Goal: Task Accomplishment & Management: Manage account settings

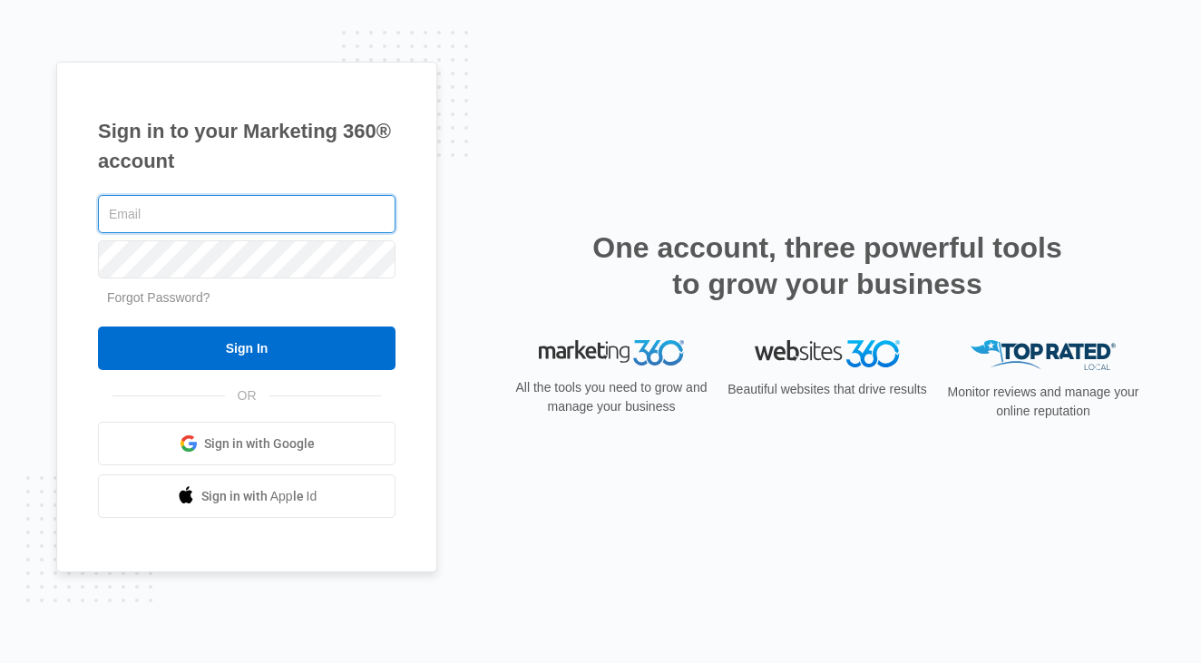
type input "info@jtownnightsky.com"
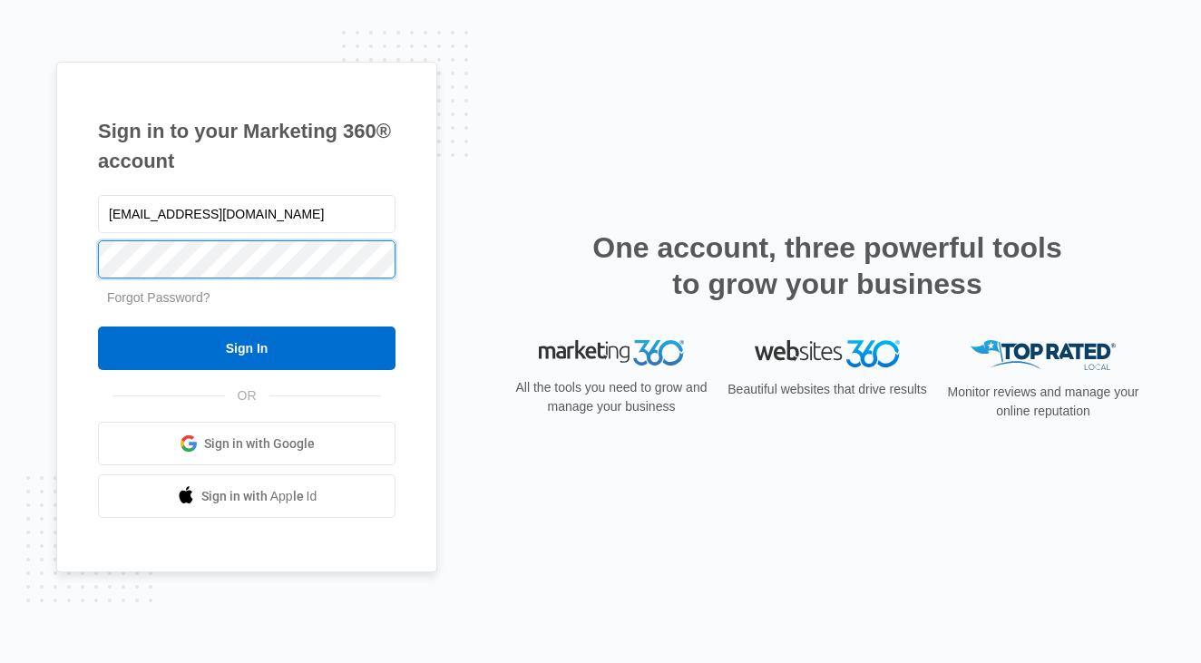
click at [247, 348] on input "Sign In" at bounding box center [247, 349] width 298 height 44
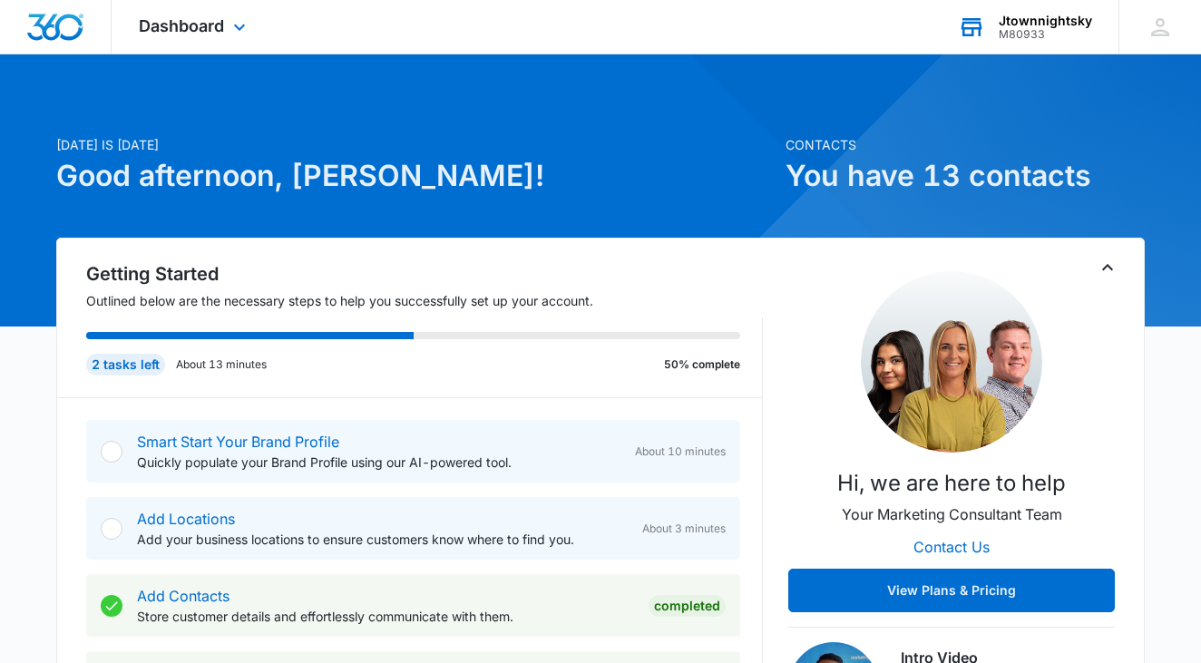
click at [1056, 31] on div "M80933" at bounding box center [1045, 34] width 93 height 13
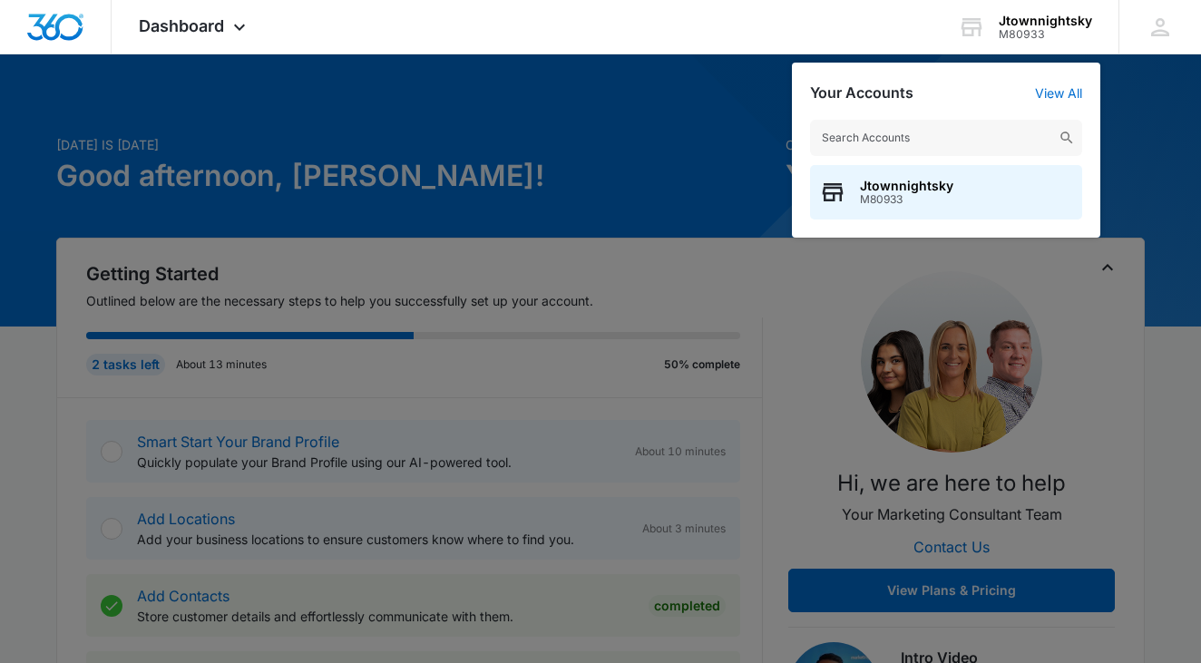
click at [609, 103] on div at bounding box center [600, 331] width 1201 height 663
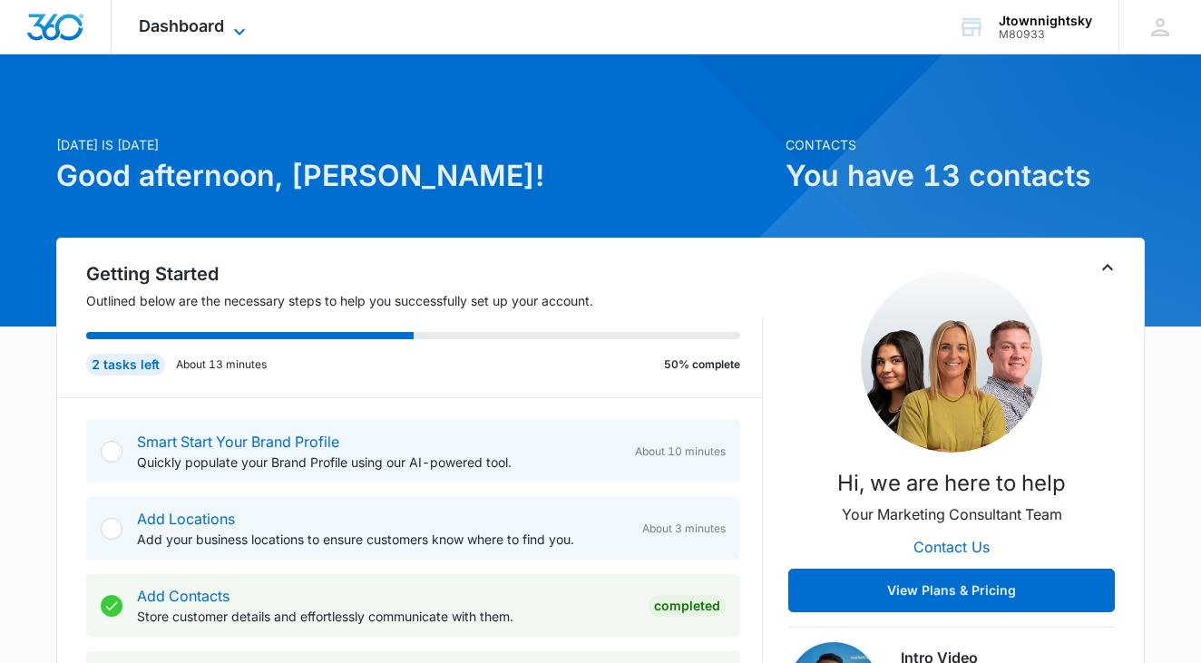
click at [163, 28] on span "Dashboard" at bounding box center [181, 25] width 85 height 19
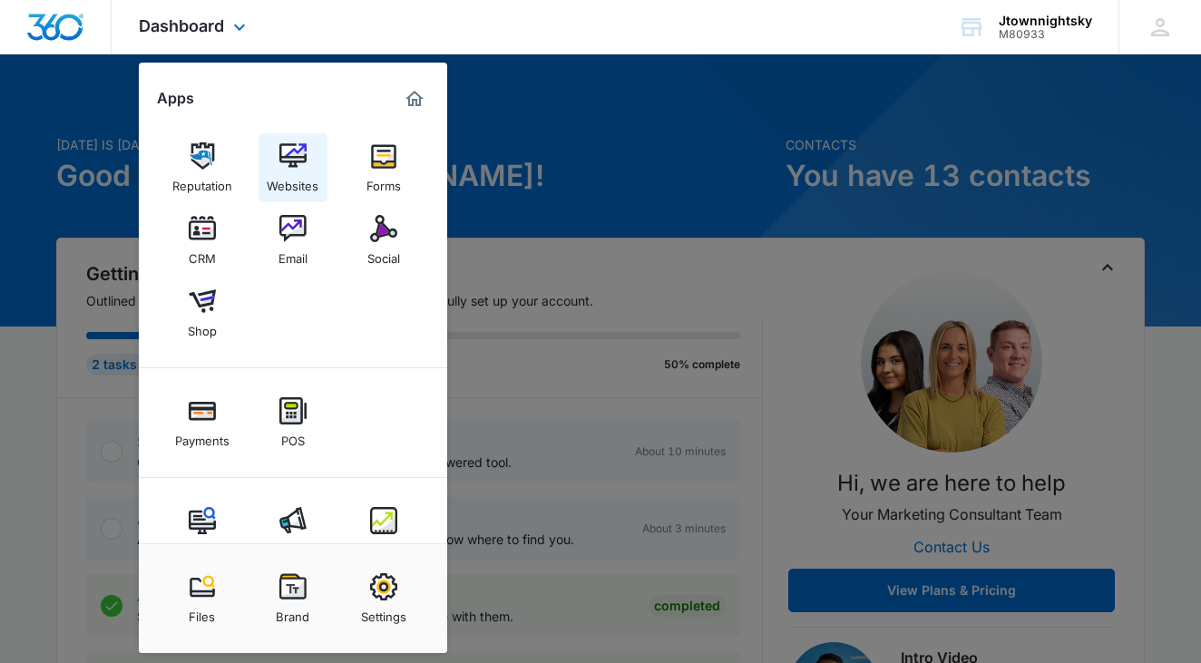
click at [285, 165] on img at bounding box center [292, 155] width 27 height 27
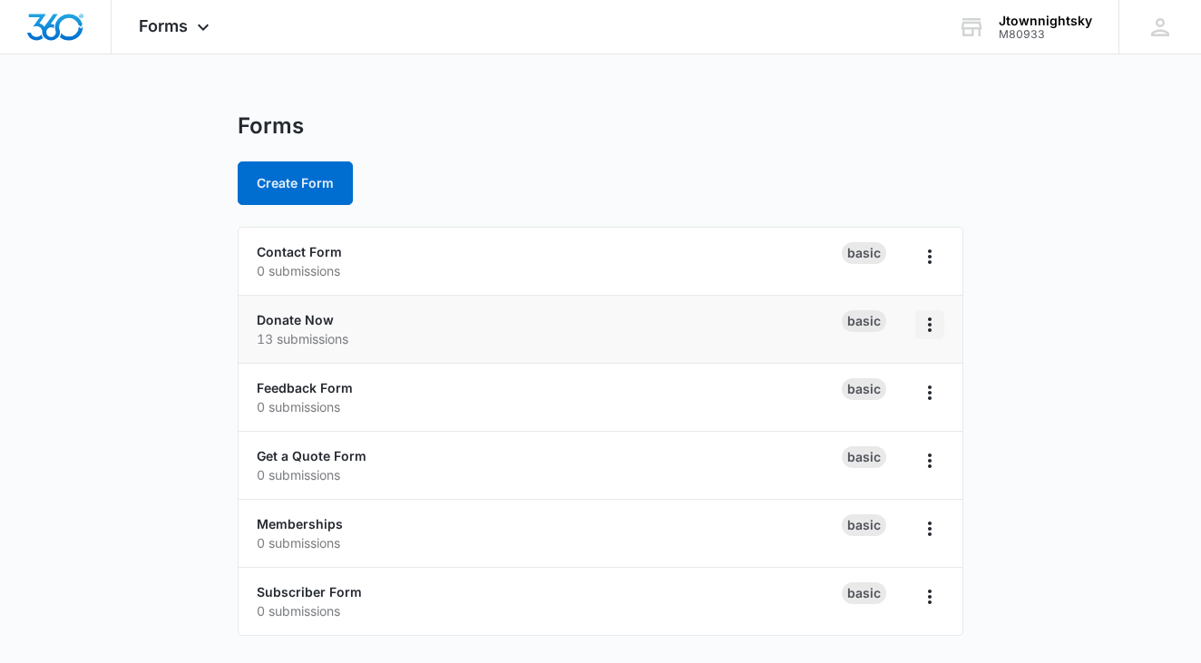
click at [933, 320] on icon "Overflow Menu" at bounding box center [930, 325] width 22 height 22
click at [293, 315] on link "Donate Now" at bounding box center [295, 319] width 77 height 15
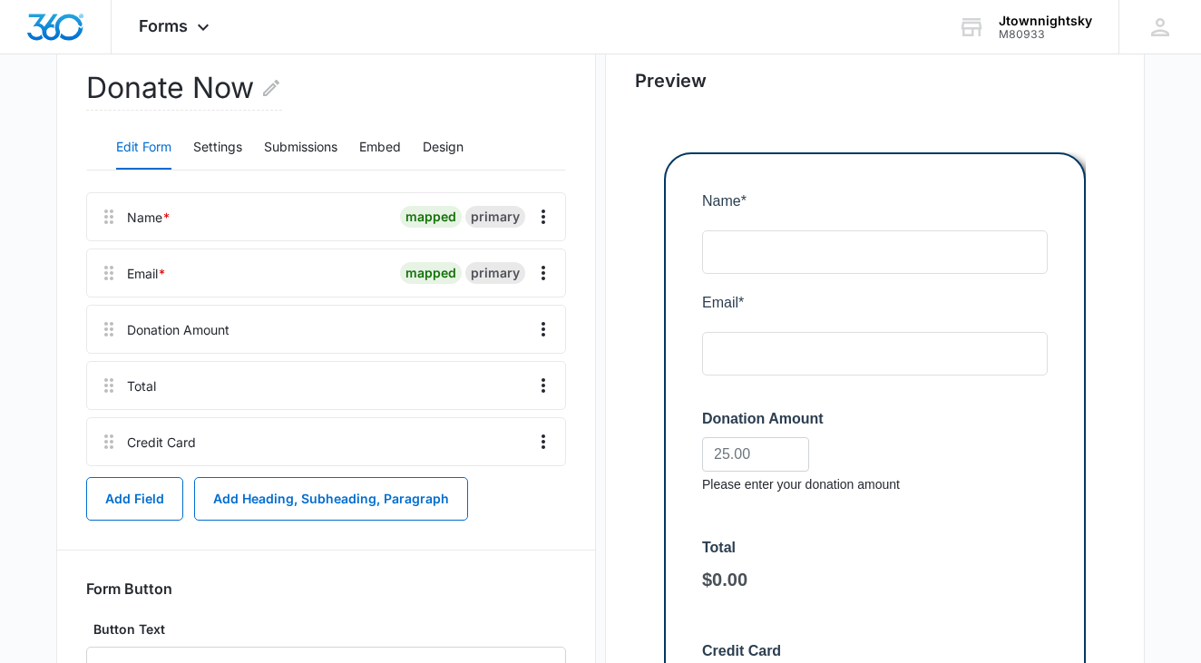
scroll to position [162, 0]
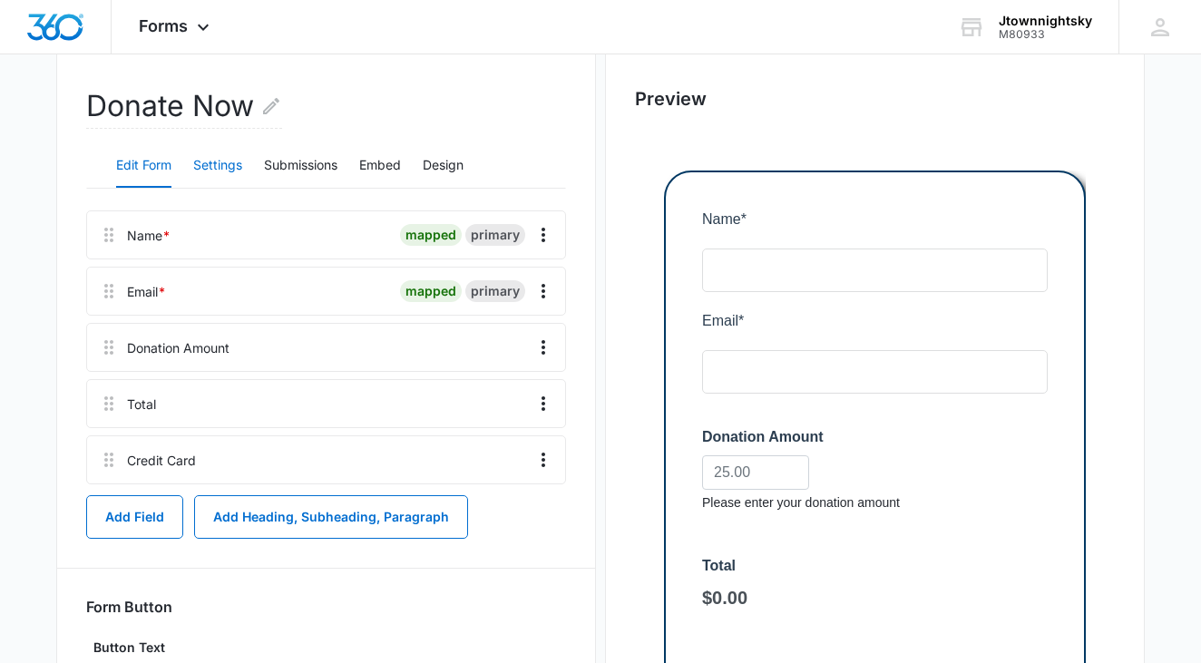
click at [225, 159] on button "Settings" at bounding box center [217, 166] width 49 height 44
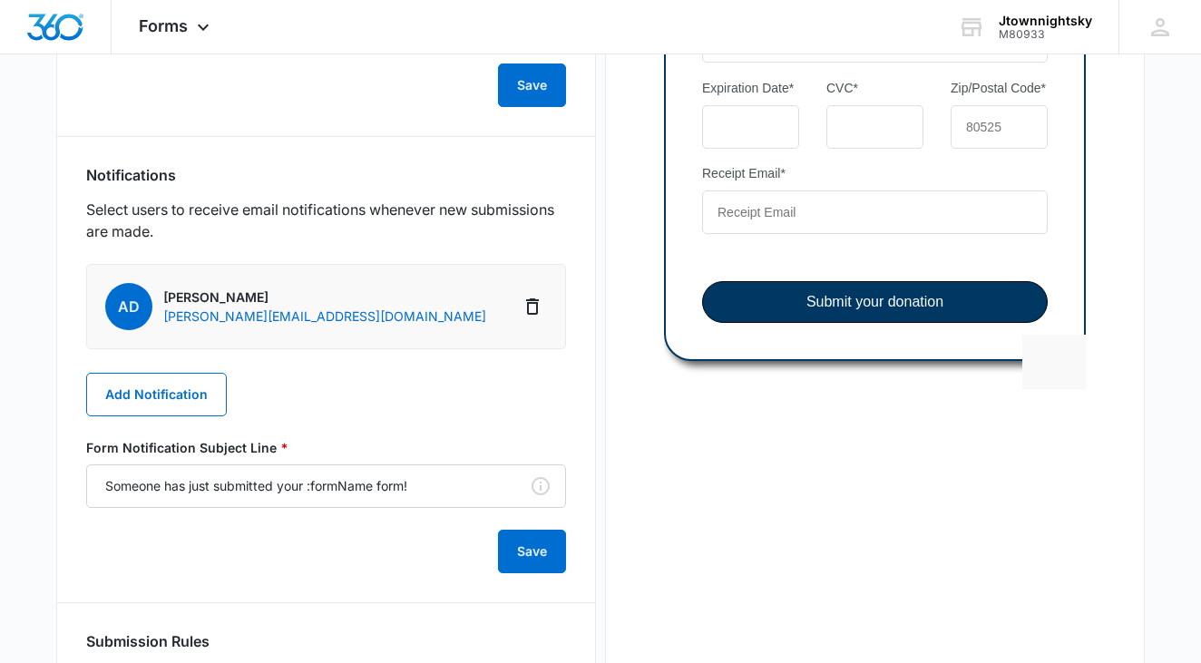
scroll to position [856, 0]
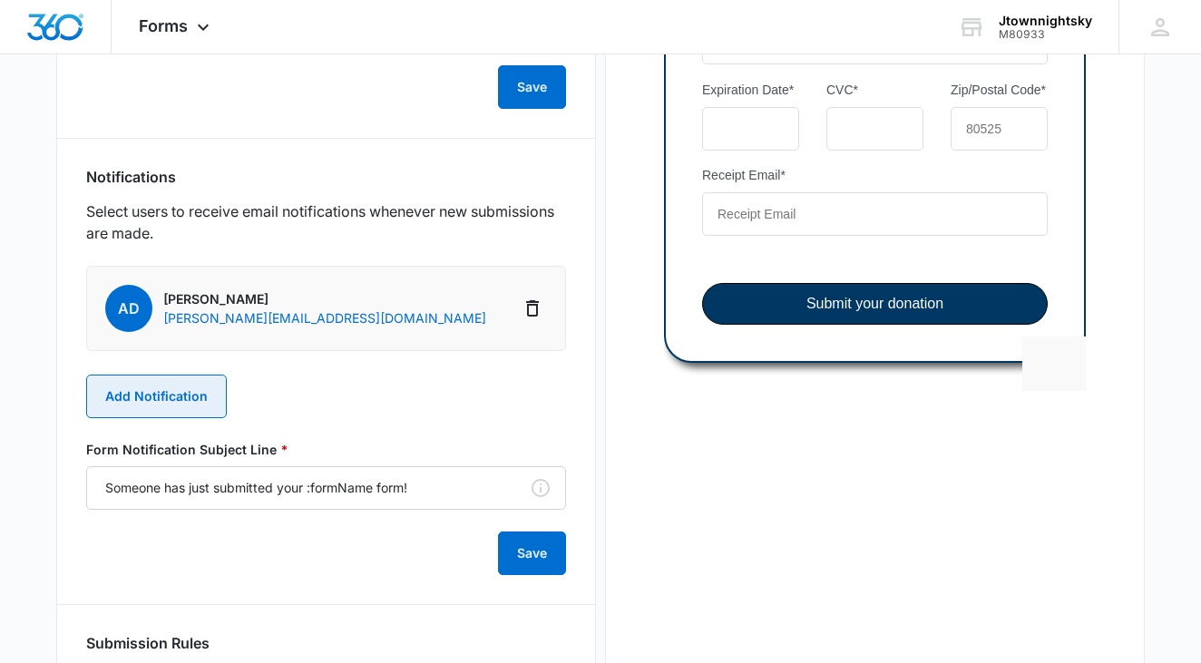
click at [161, 394] on button "Add Notification" at bounding box center [156, 397] width 141 height 44
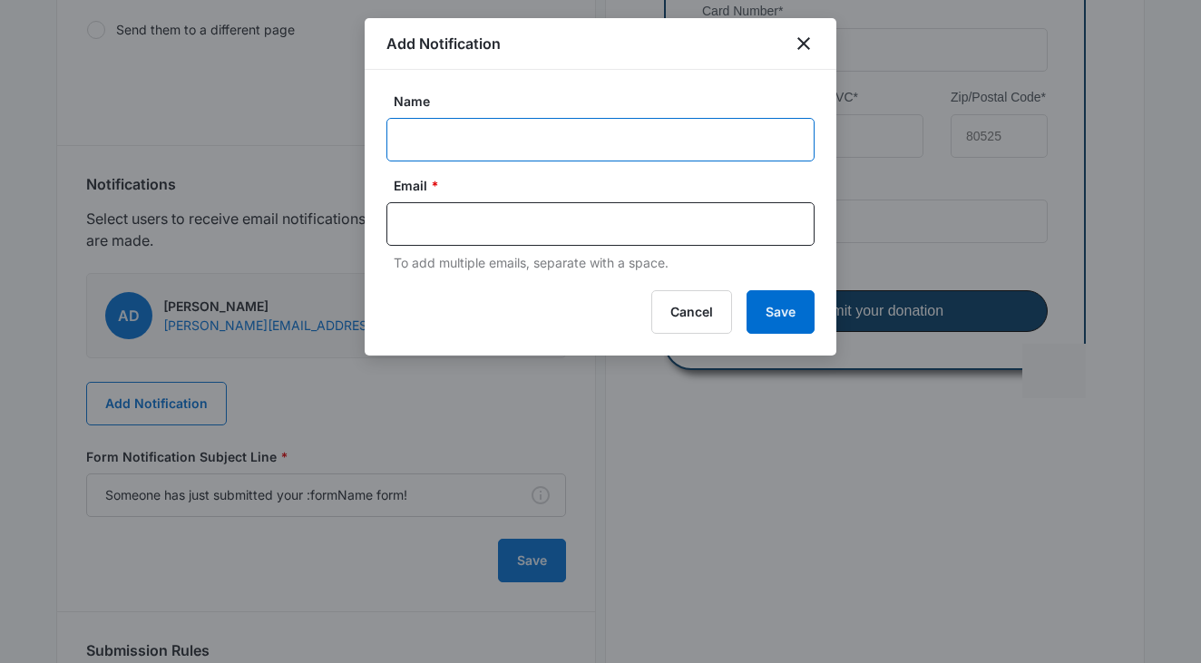
scroll to position [848, 0]
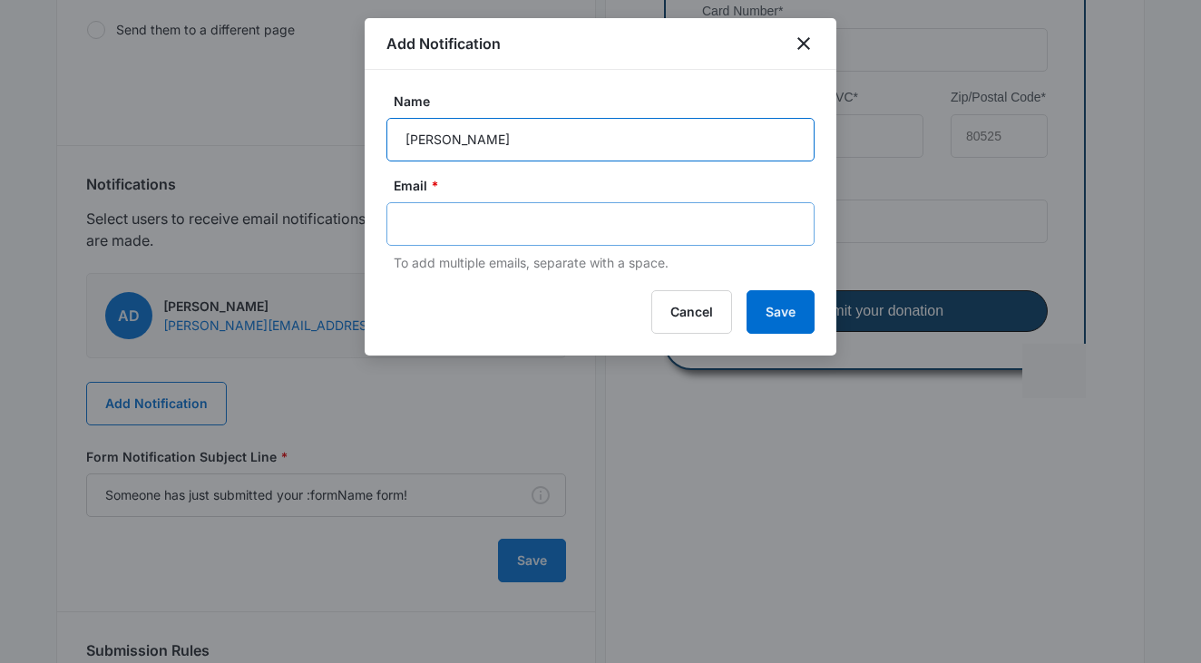
type input "Lecia Ellis"
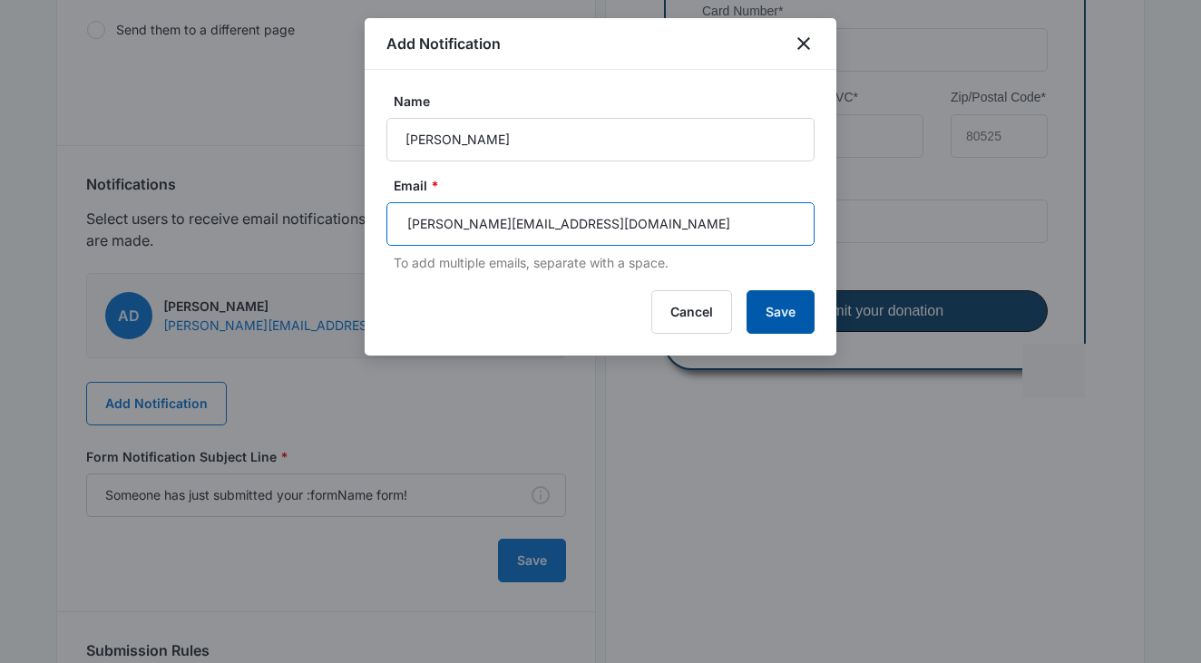
type input "lecia@austinwoodworks.com"
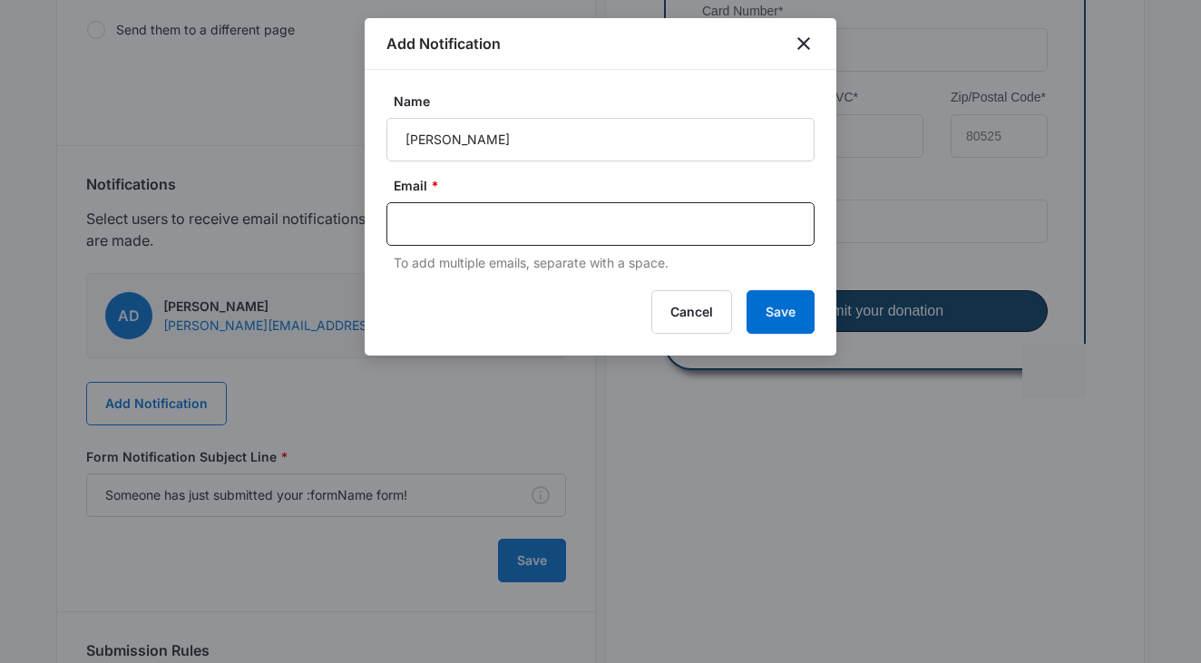
click at [781, 305] on div "Add Notification Name Lecia Ellis Email * To add multiple emails, separate with…" at bounding box center [601, 187] width 472 height 338
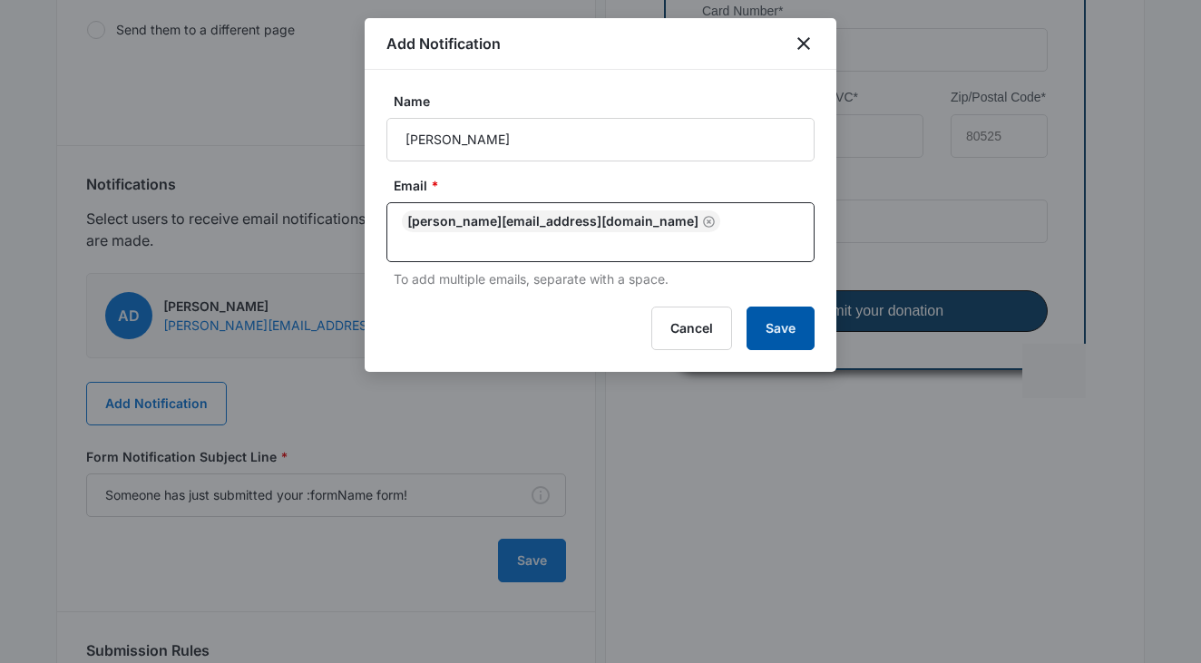
click at [784, 327] on button "Save" at bounding box center [781, 329] width 68 height 44
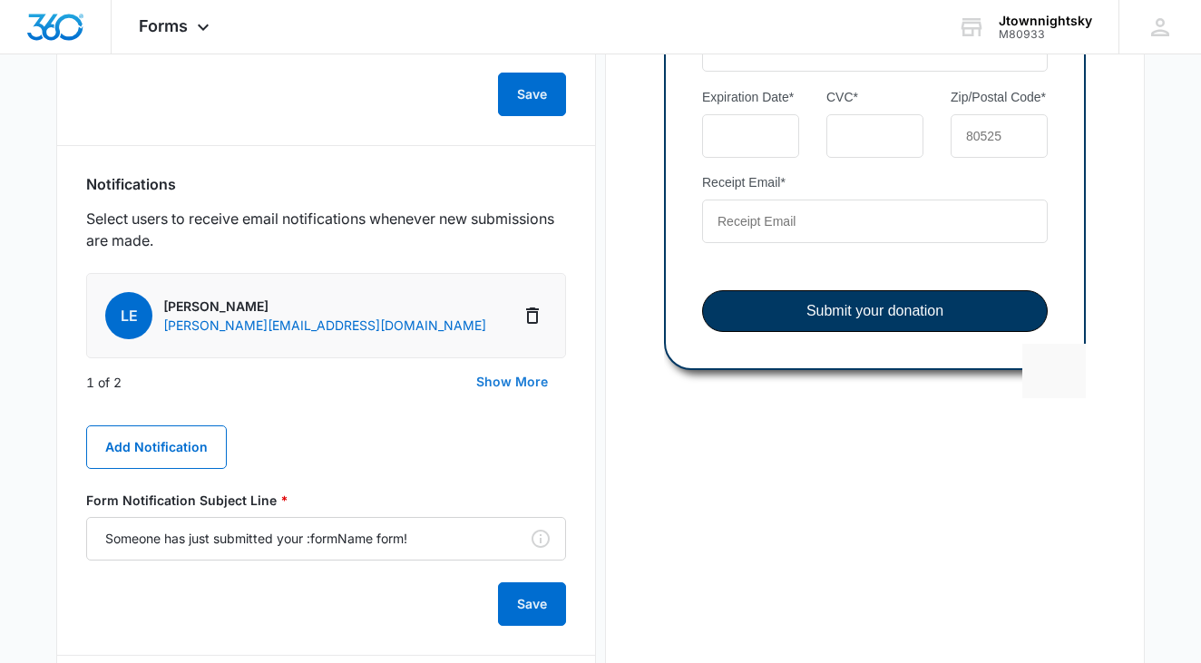
click at [531, 379] on button "Show More" at bounding box center [512, 382] width 108 height 44
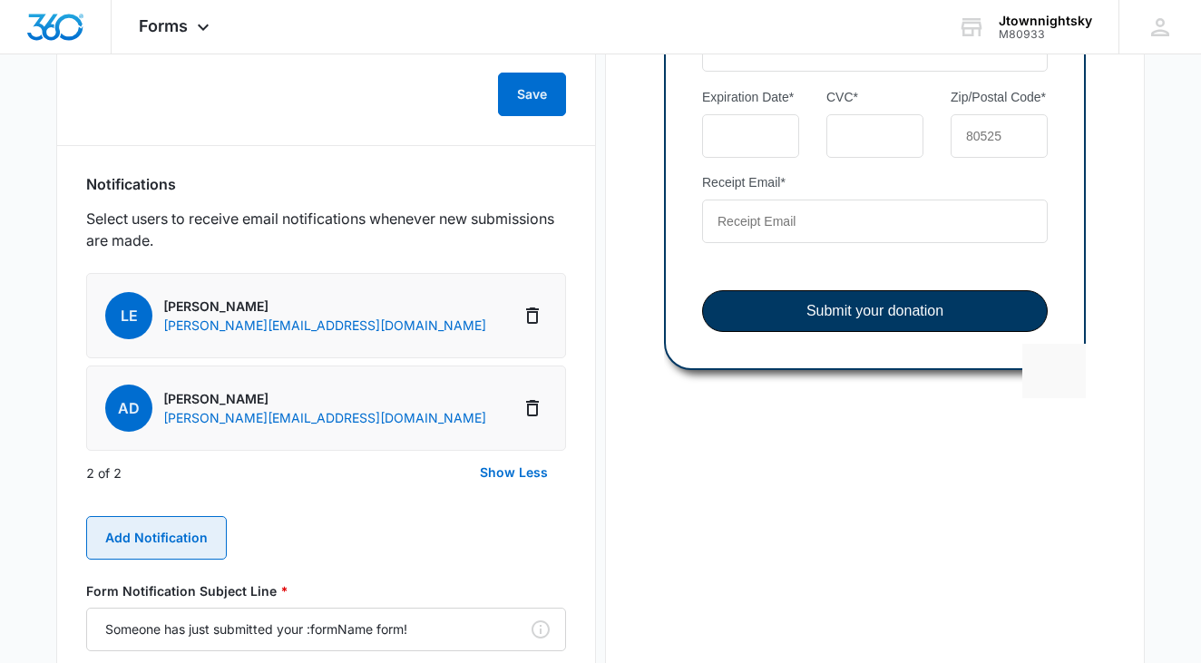
click at [172, 541] on button "Add Notification" at bounding box center [156, 538] width 141 height 44
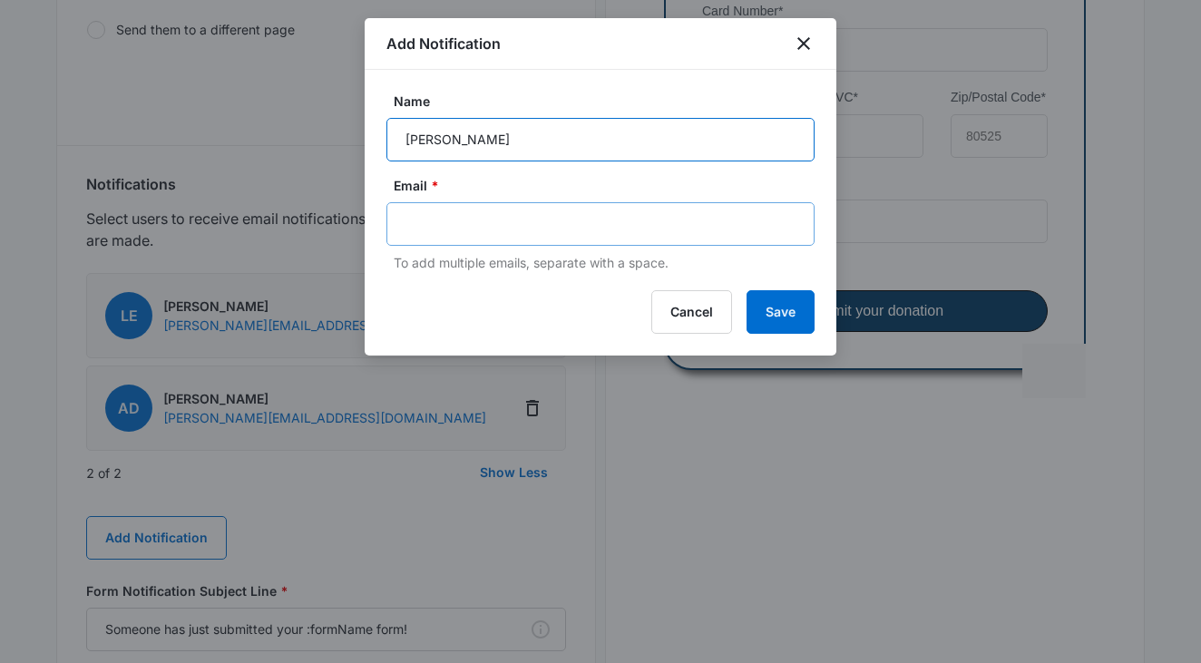
type input "David Morley"
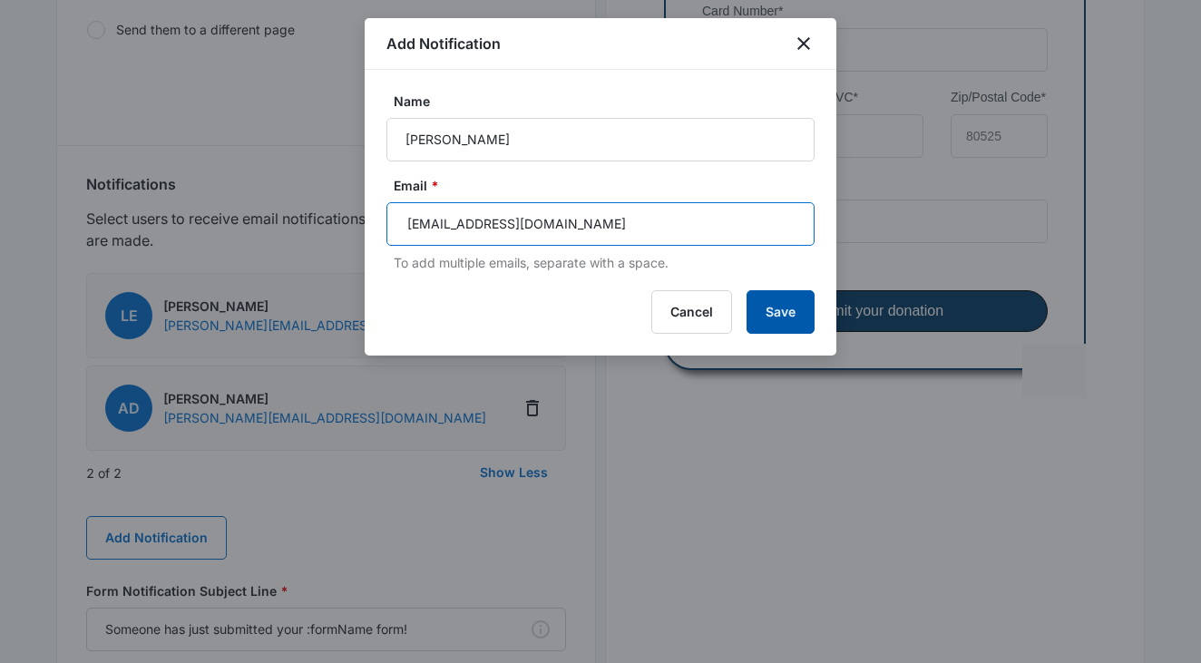
type input "dpmorley1@gmail.com"
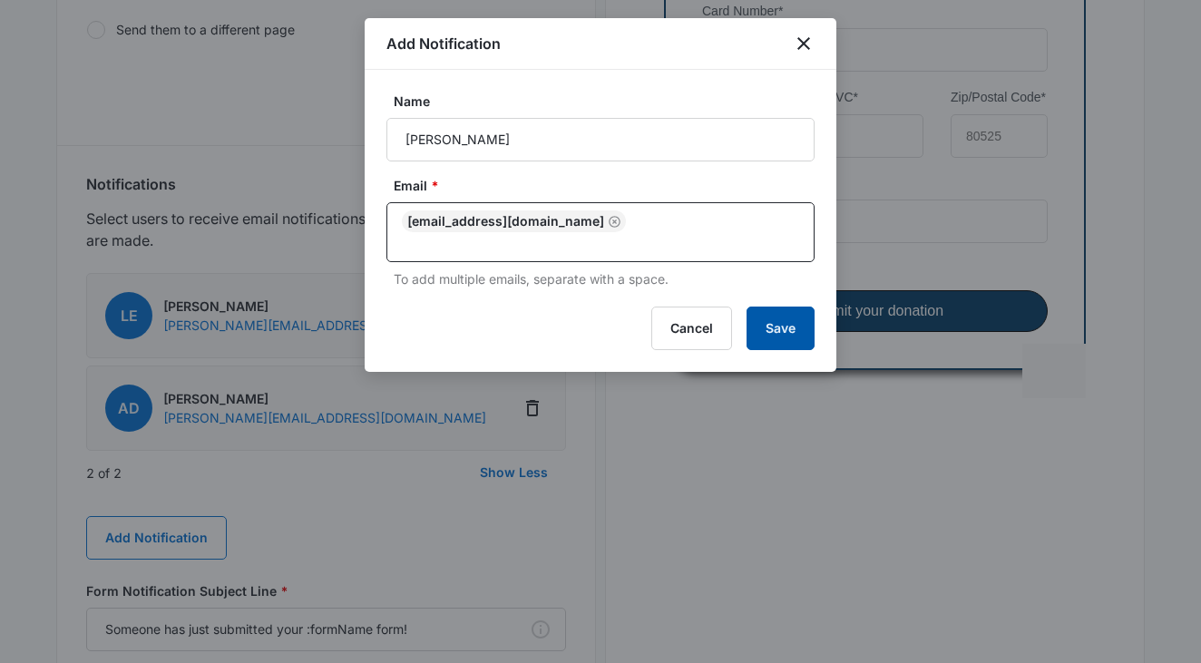
click at [787, 310] on button "Save" at bounding box center [781, 329] width 68 height 44
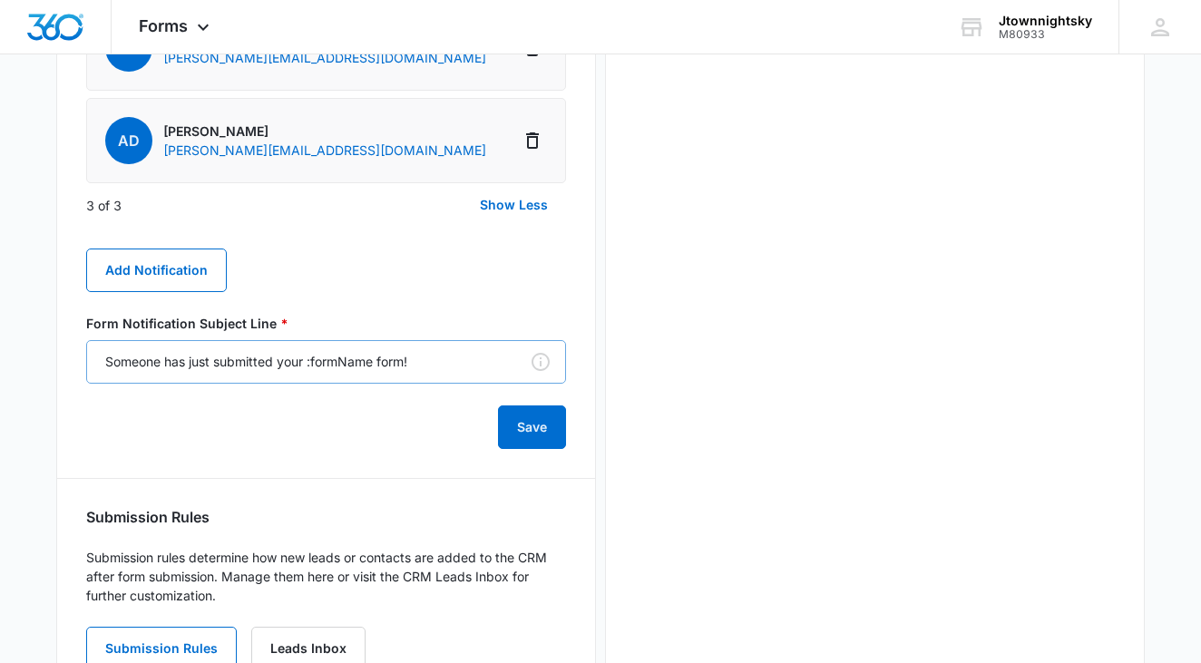
scroll to position [1205, 0]
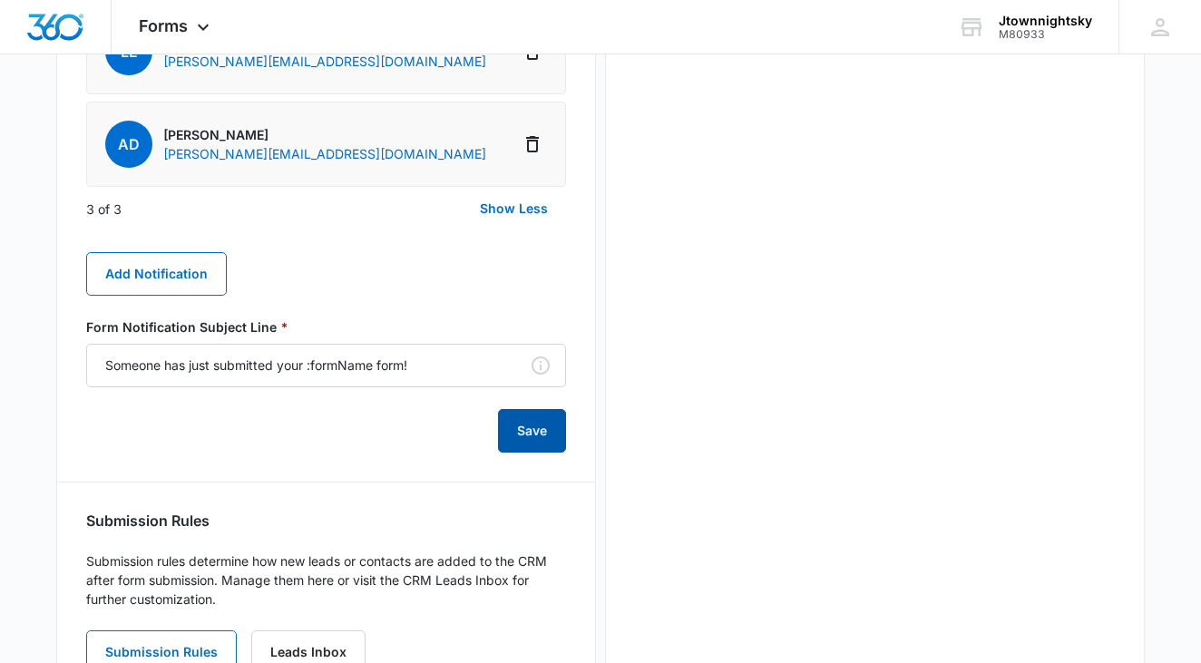
click at [540, 429] on button "Save" at bounding box center [532, 431] width 68 height 44
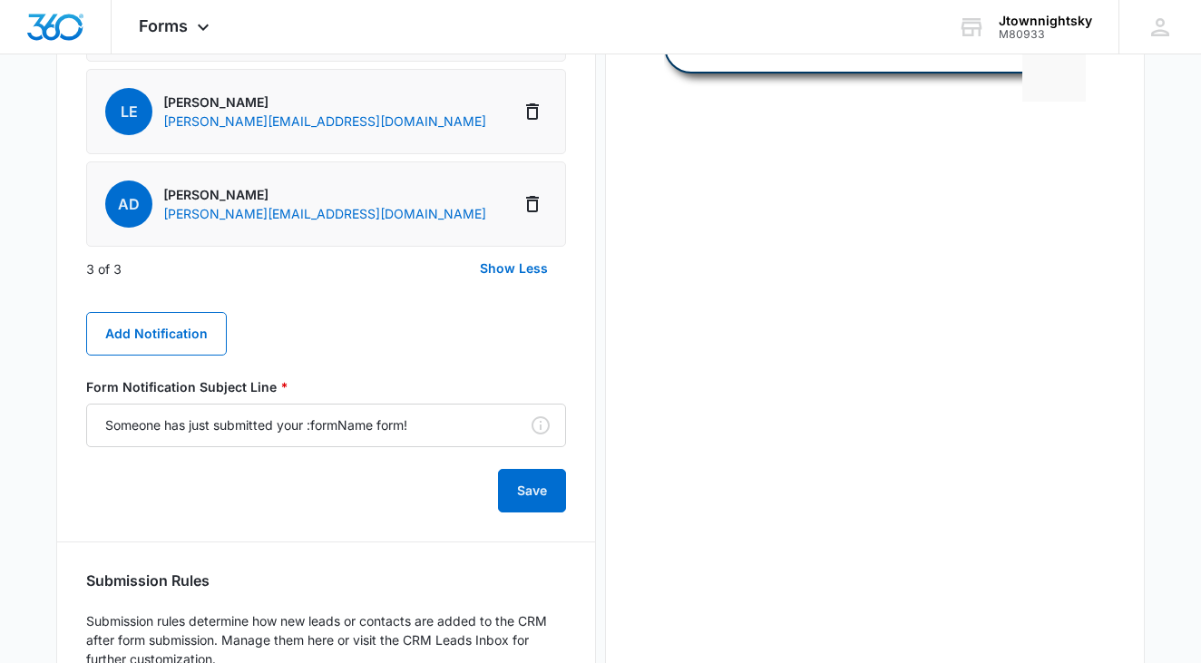
scroll to position [1145, 0]
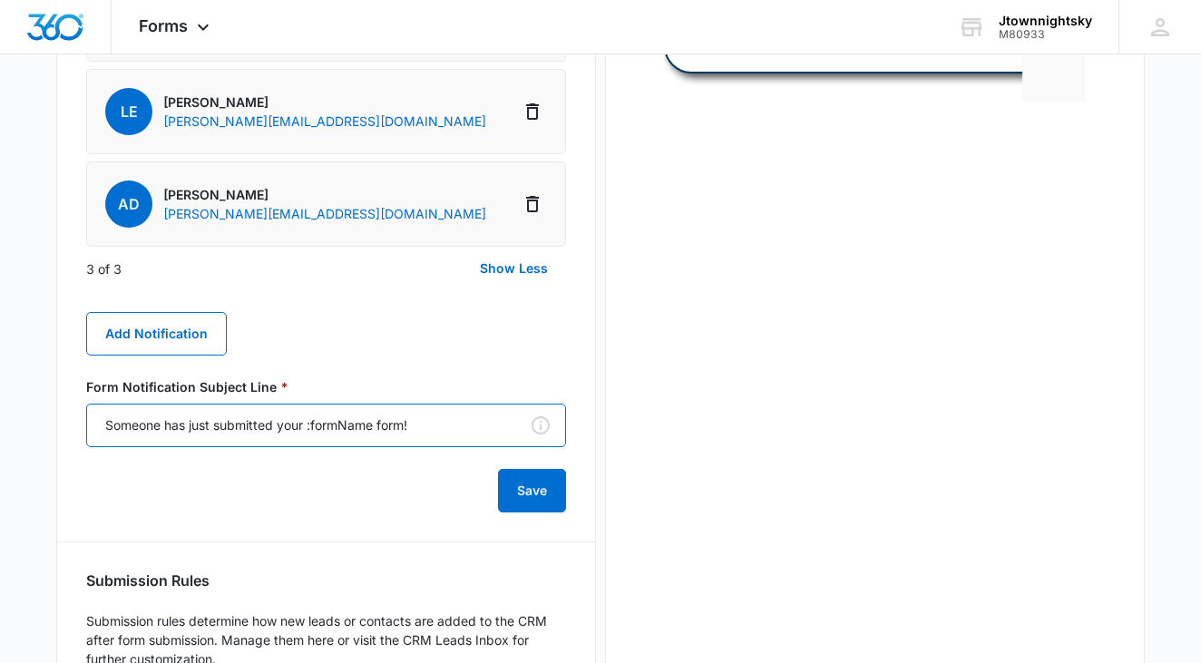
drag, startPoint x: 377, startPoint y: 427, endPoint x: 308, endPoint y: 430, distance: 69.9
click at [308, 429] on input "Someone has just submitted your :formName form!" at bounding box center [326, 426] width 480 height 44
type input "Someone has just submitted your Donation form!"
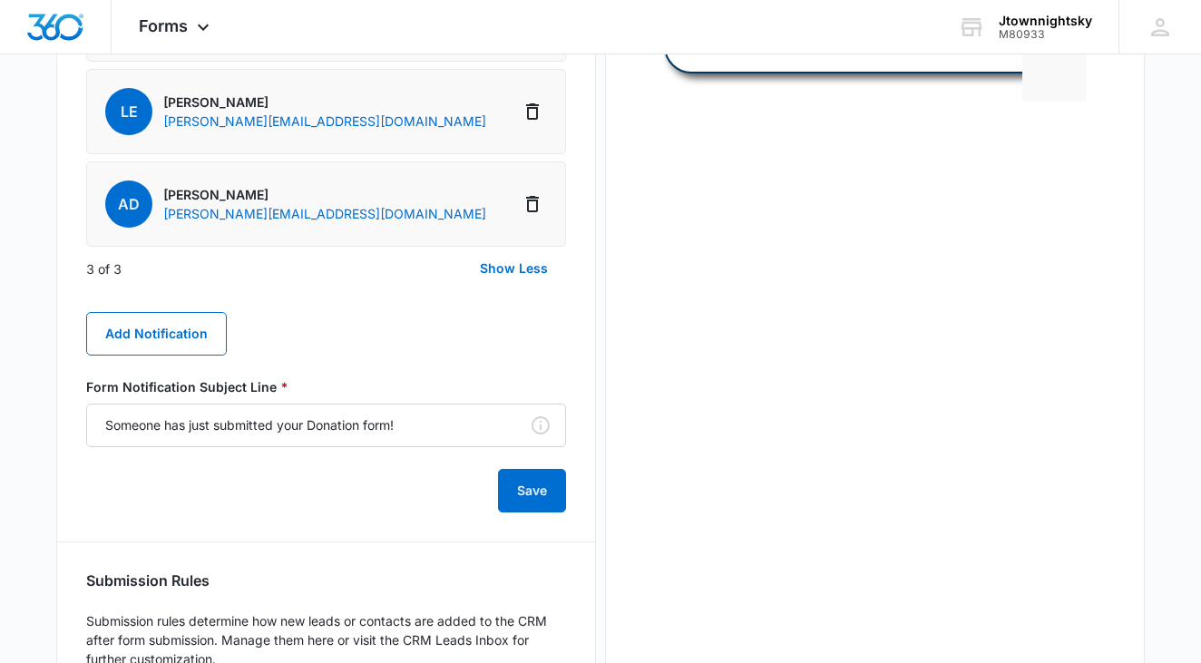
click at [538, 490] on button "Save" at bounding box center [532, 491] width 68 height 44
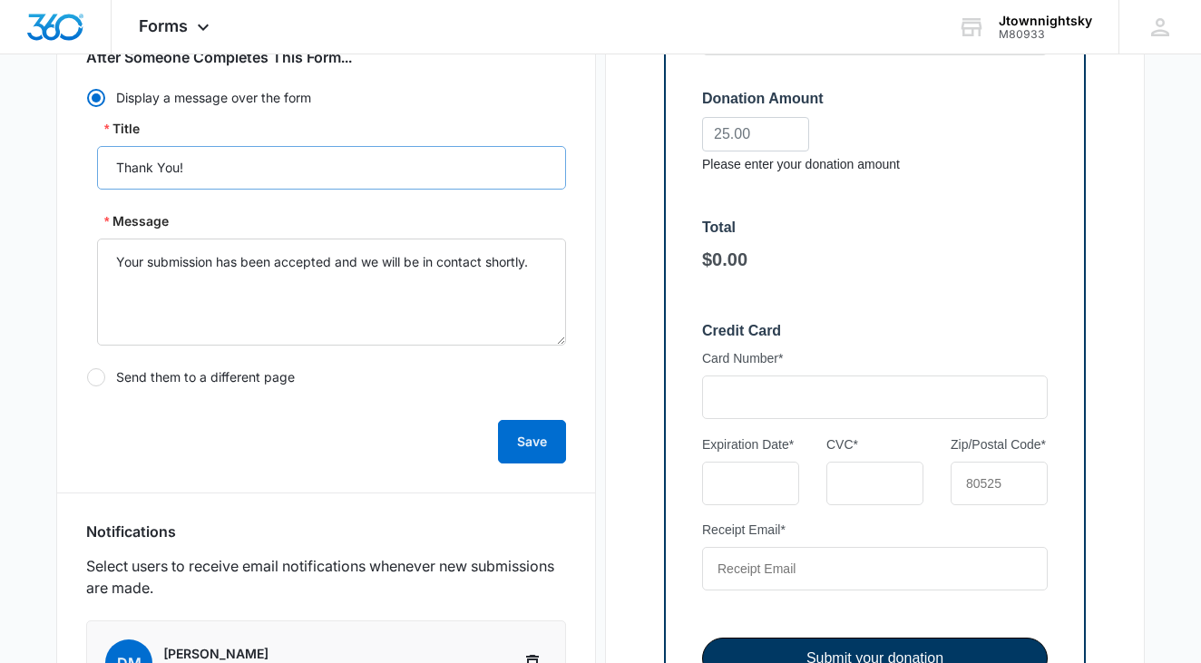
scroll to position [502, 0]
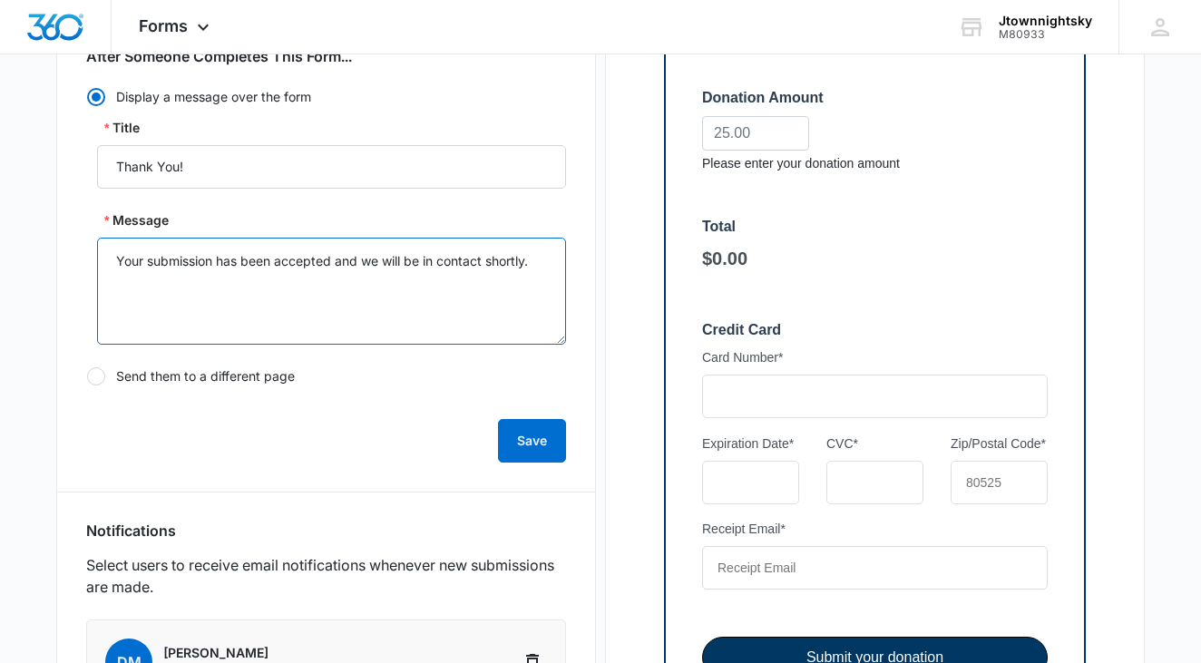
drag, startPoint x: 530, startPoint y: 263, endPoint x: 334, endPoint y: 267, distance: 196.0
click at [336, 267] on textarea "Your submission has been accepted and we will be in contact shortly." at bounding box center [331, 291] width 469 height 107
type textarea "Your submission has been accepted."
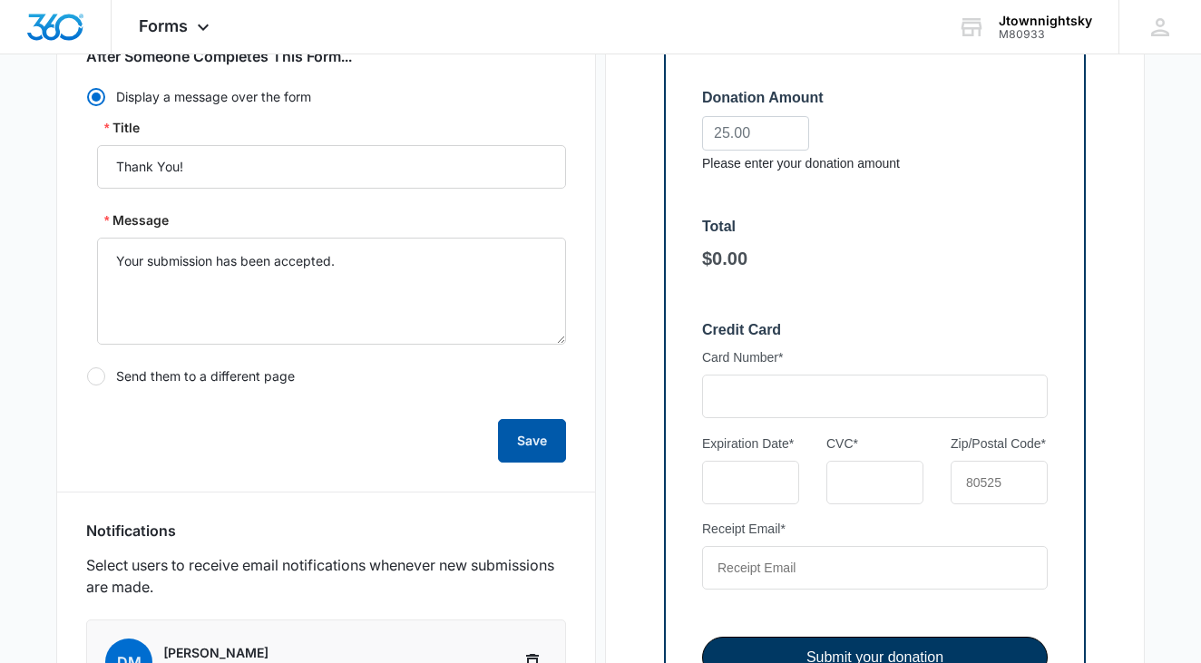
click at [540, 439] on button "Save" at bounding box center [532, 441] width 68 height 44
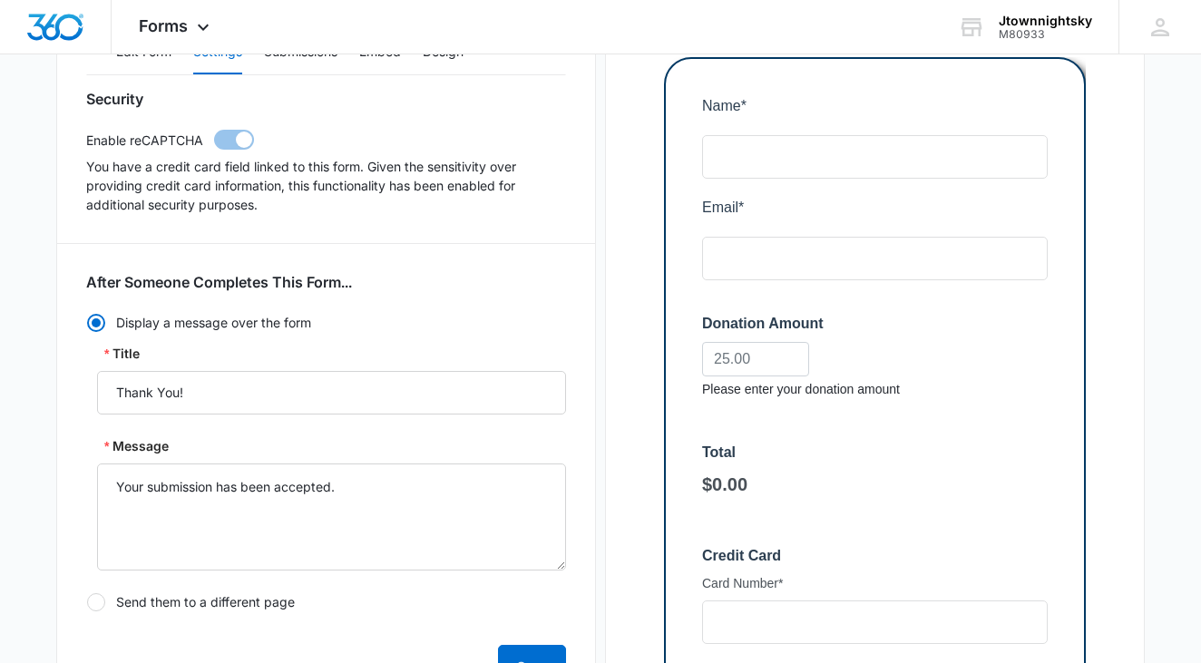
scroll to position [213, 0]
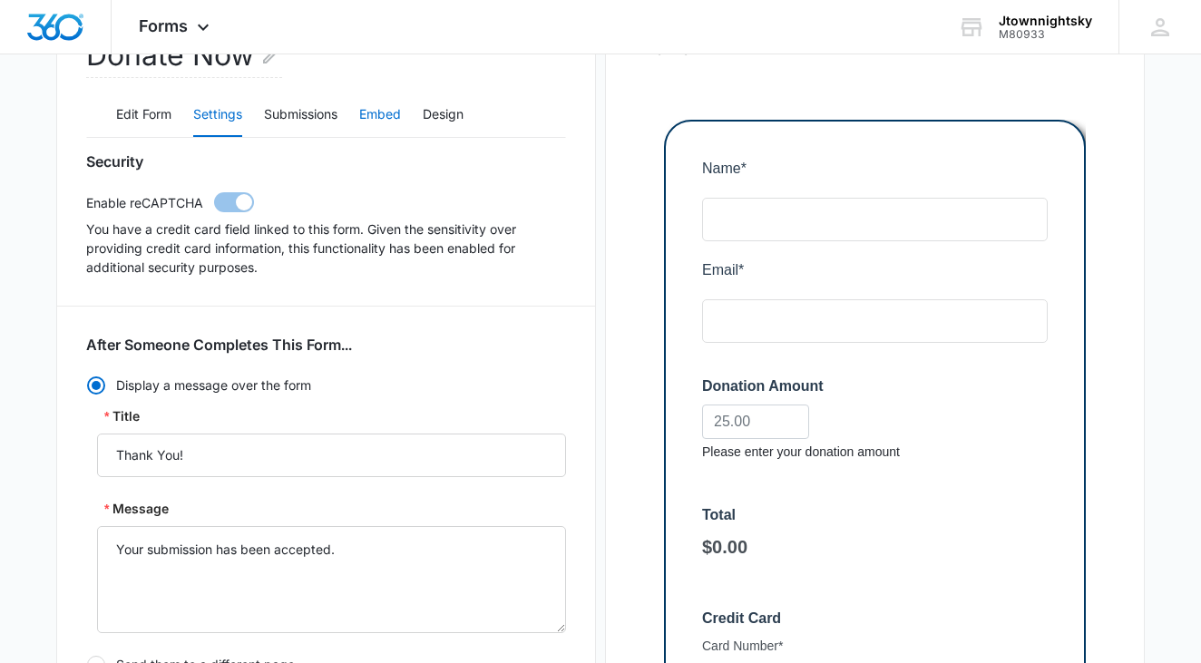
click at [384, 110] on button "Embed" at bounding box center [380, 115] width 42 height 44
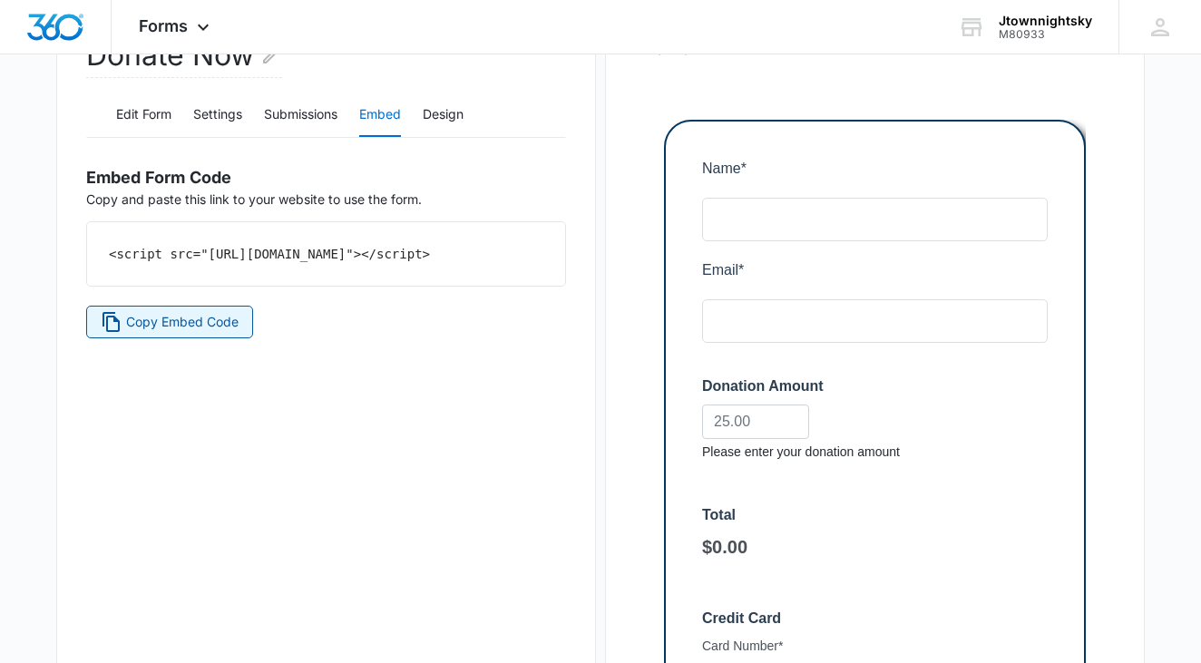
click at [196, 332] on span "Copy Embed Code" at bounding box center [182, 322] width 113 height 20
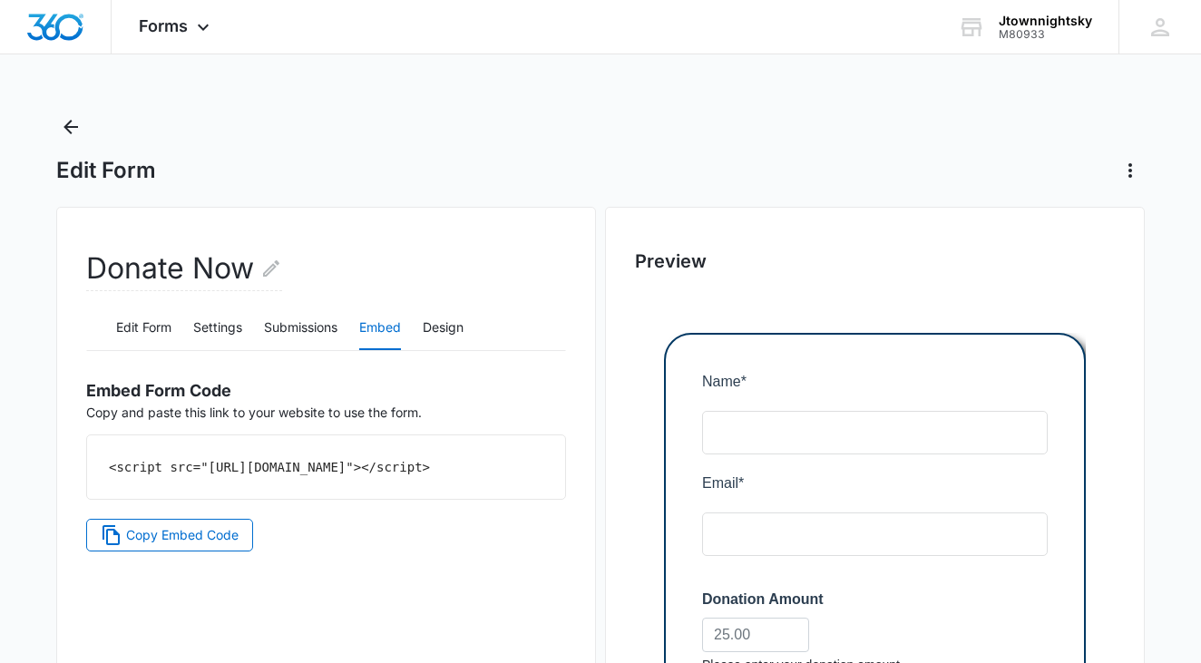
scroll to position [0, 0]
click at [176, 24] on span "Forms" at bounding box center [163, 25] width 49 height 19
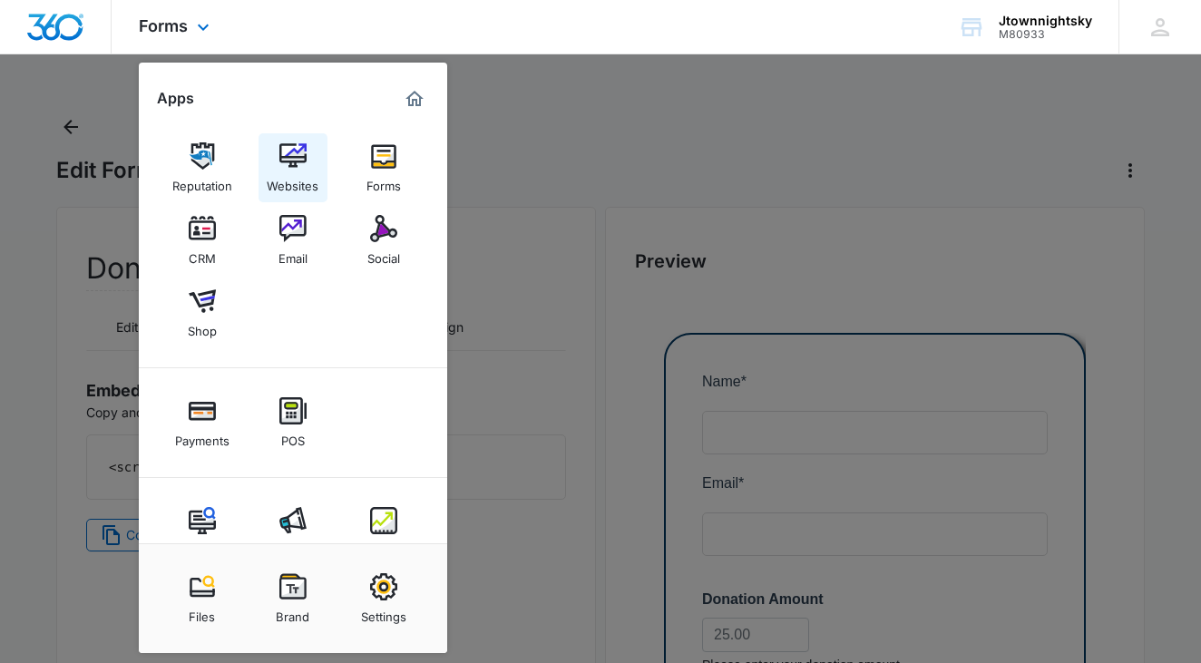
click at [302, 155] on img at bounding box center [292, 155] width 27 height 27
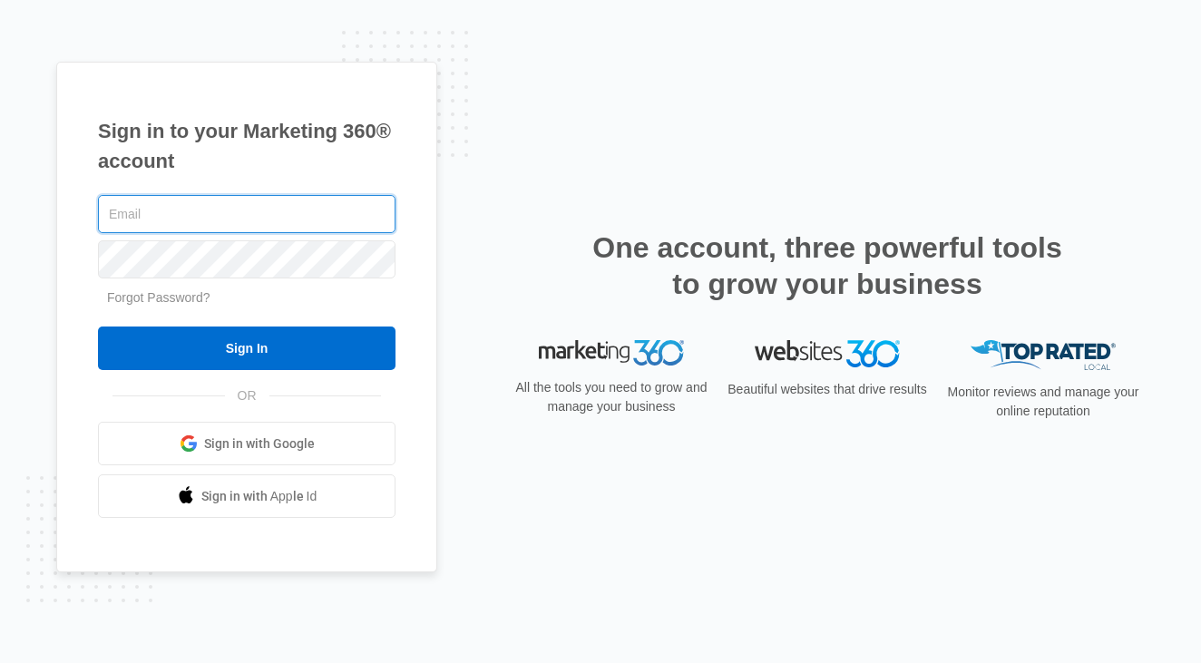
type input "[EMAIL_ADDRESS][DOMAIN_NAME]"
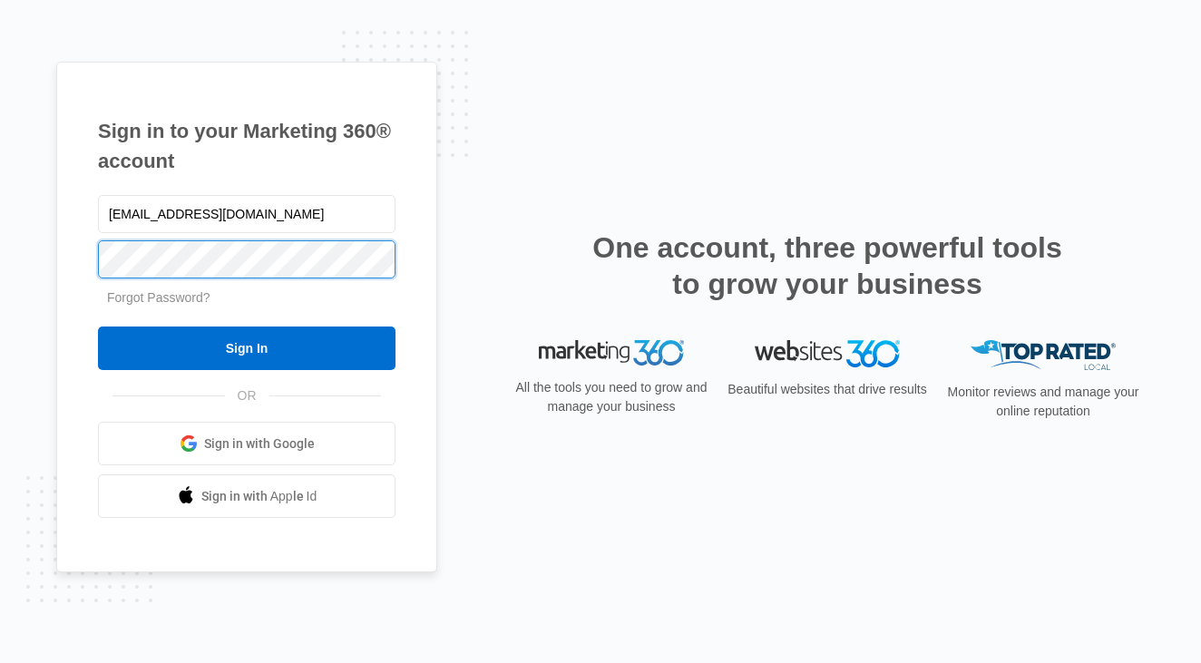
click at [247, 348] on input "Sign In" at bounding box center [247, 349] width 298 height 44
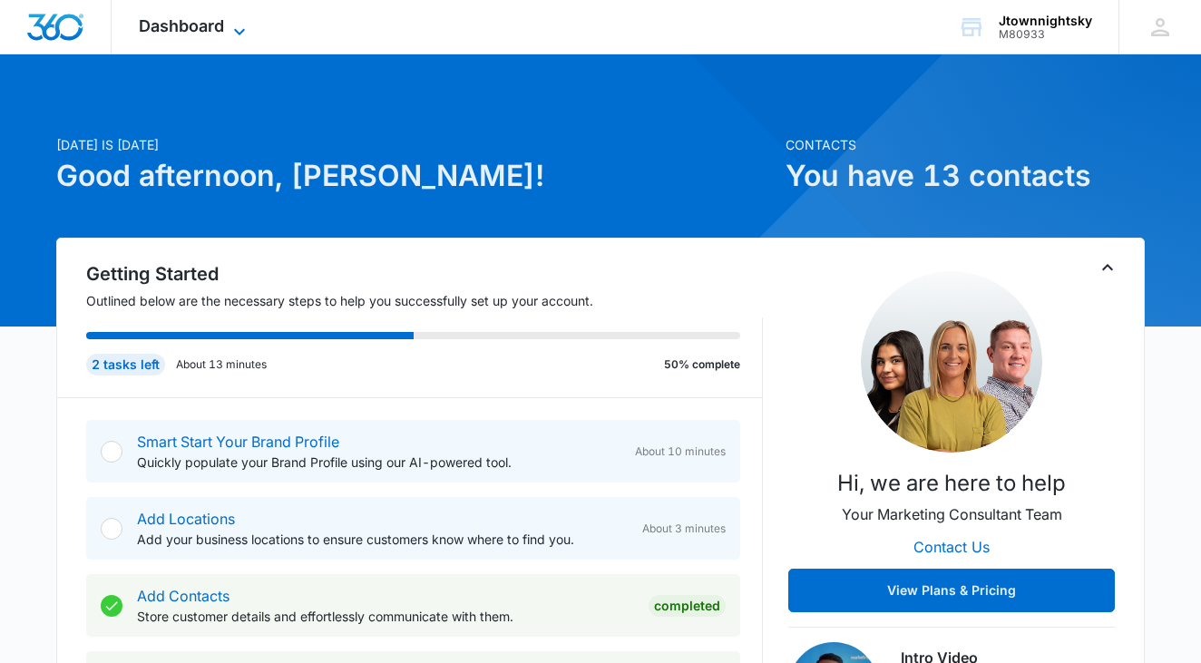
click at [207, 22] on span "Dashboard" at bounding box center [181, 25] width 85 height 19
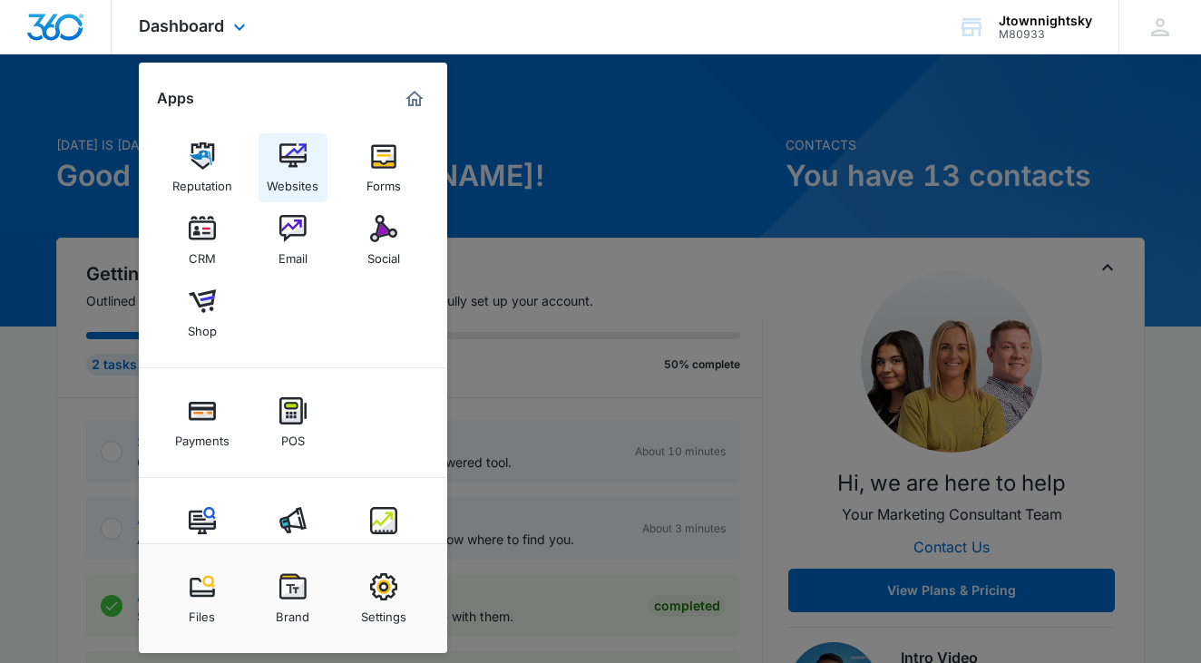
click at [291, 159] on img at bounding box center [292, 155] width 27 height 27
